Goal: Task Accomplishment & Management: Manage account settings

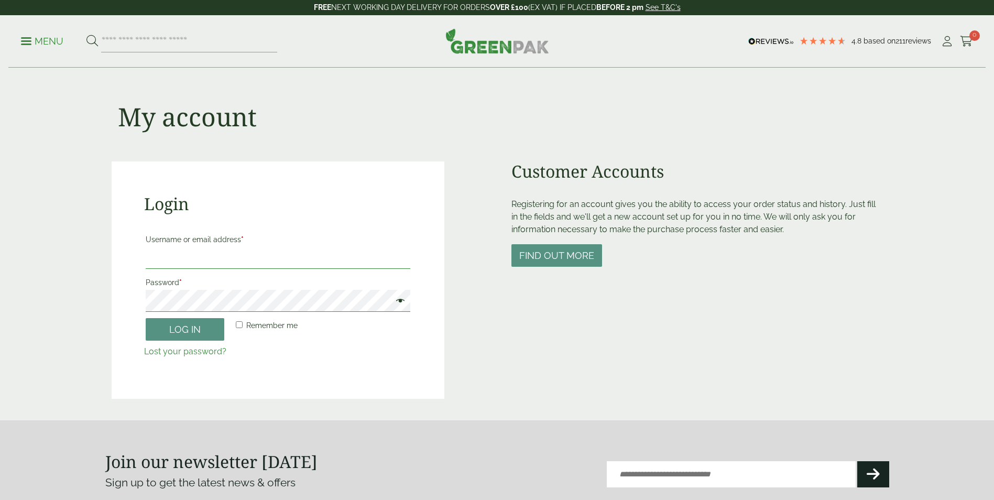
click at [189, 262] on input "Username or email address *" at bounding box center [278, 258] width 265 height 22
type input "**********"
click at [305, 262] on input "**********" at bounding box center [278, 258] width 265 height 22
click at [402, 300] on span at bounding box center [398, 302] width 14 height 13
click at [146, 318] on button "Log in" at bounding box center [185, 329] width 79 height 23
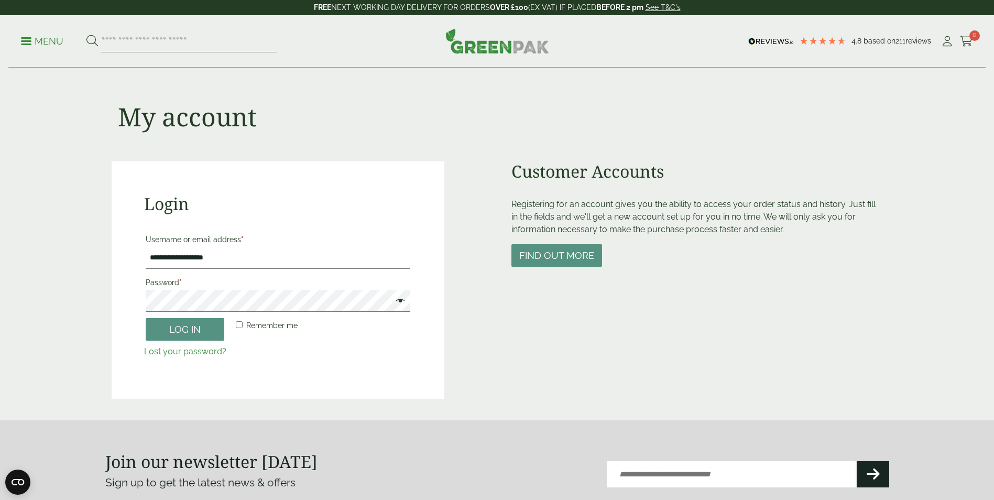
click at [403, 301] on span at bounding box center [398, 302] width 14 height 13
click at [201, 331] on button "Log in" at bounding box center [185, 329] width 79 height 23
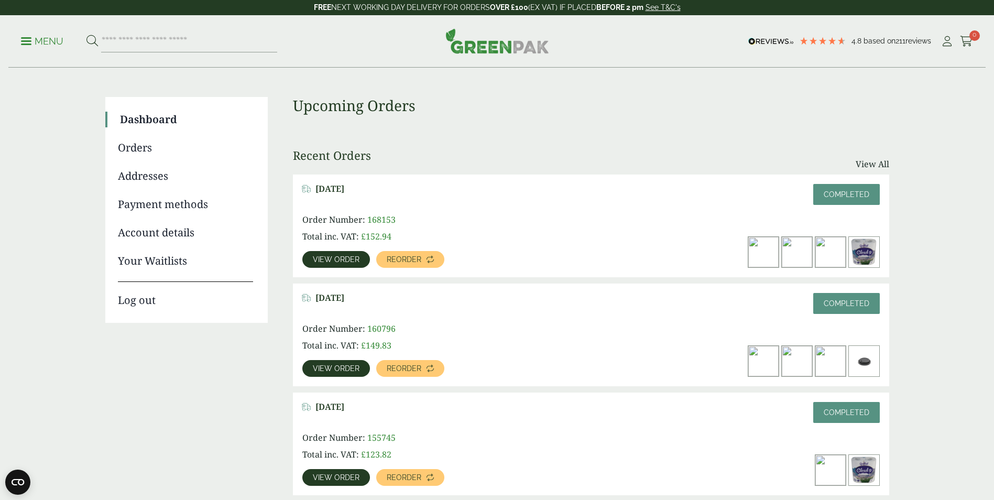
scroll to position [58, 0]
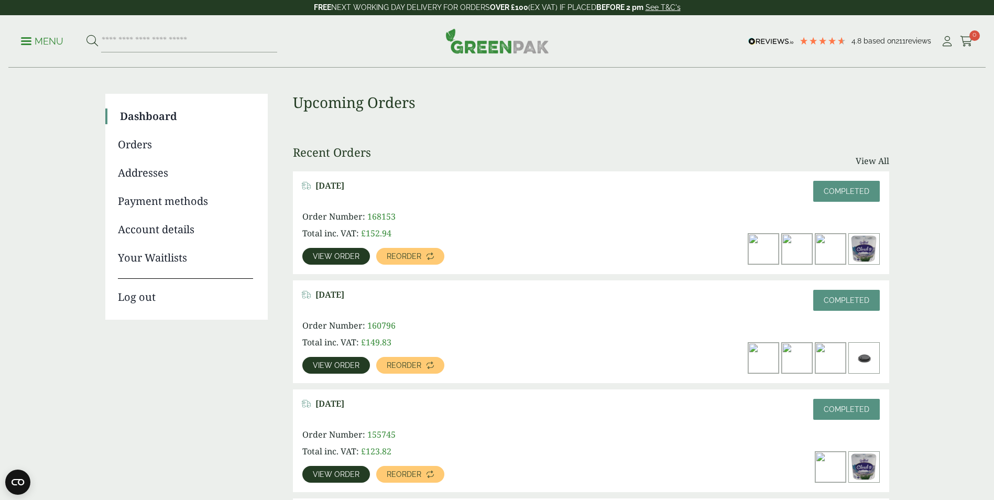
click at [140, 147] on link "Orders" at bounding box center [185, 145] width 135 height 16
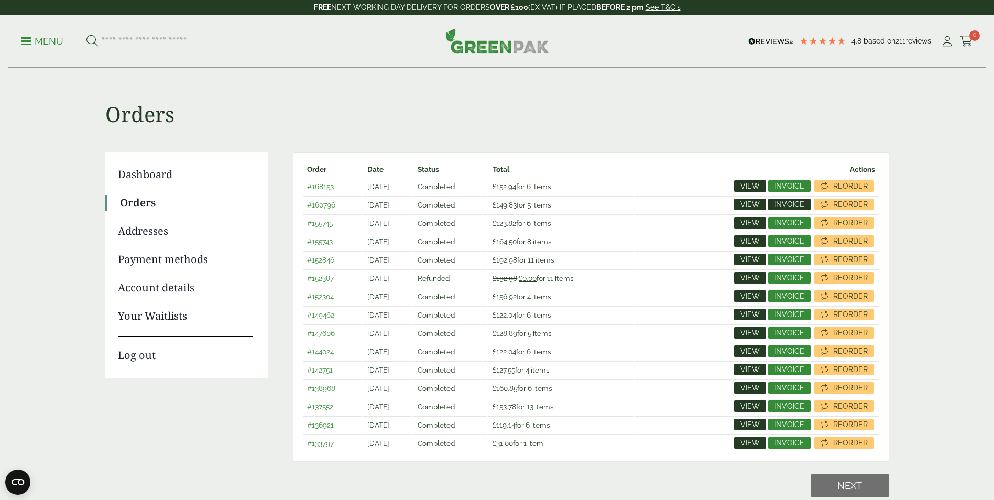
click at [792, 203] on span "Invoice" at bounding box center [790, 204] width 30 height 7
click at [790, 184] on span "Invoice" at bounding box center [790, 185] width 30 height 7
click at [790, 222] on span "Invoice" at bounding box center [790, 222] width 30 height 7
click at [785, 242] on span "Invoice" at bounding box center [790, 240] width 30 height 7
